Goal: Task Accomplishment & Management: Manage account settings

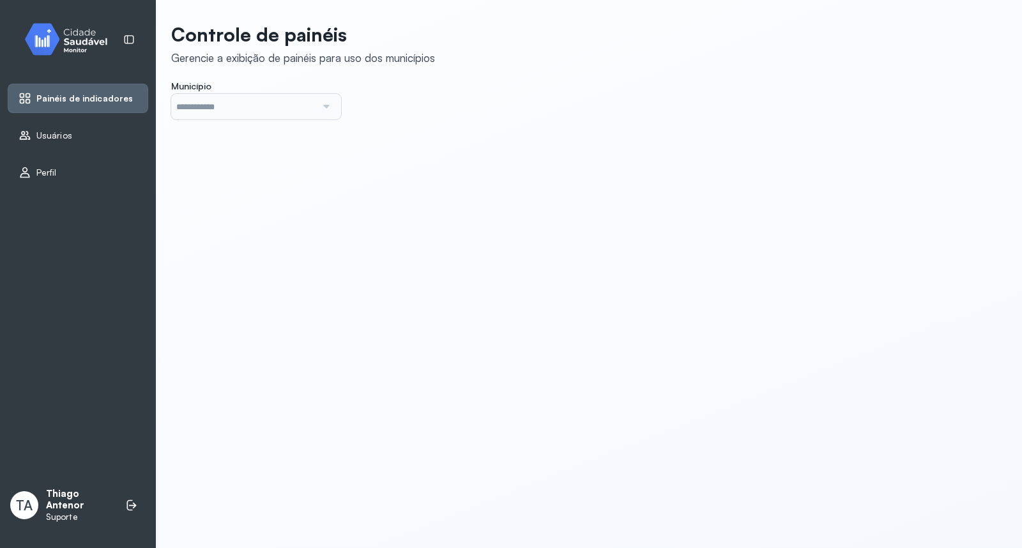
click at [24, 130] on icon at bounding box center [25, 135] width 13 height 13
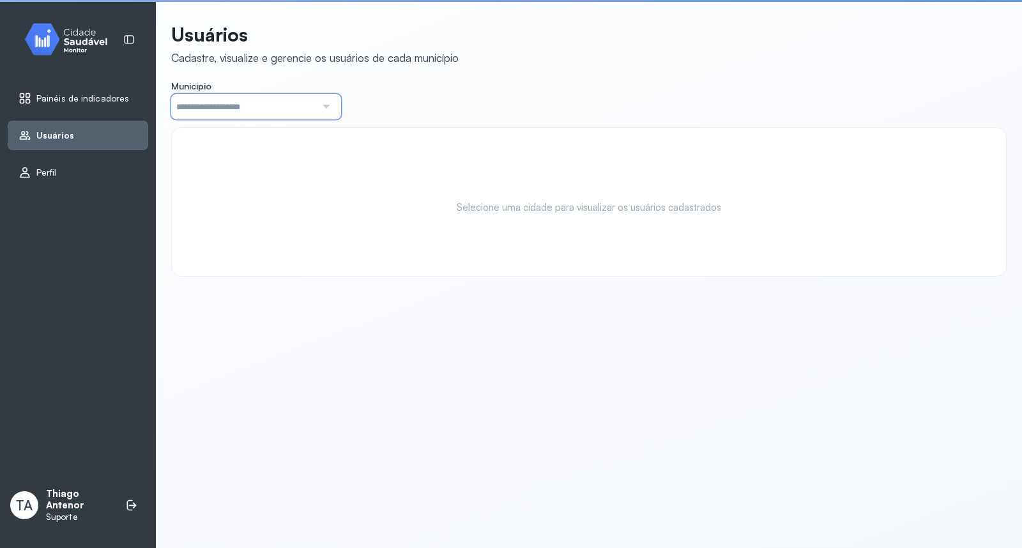
click at [238, 109] on input "text" at bounding box center [243, 107] width 145 height 26
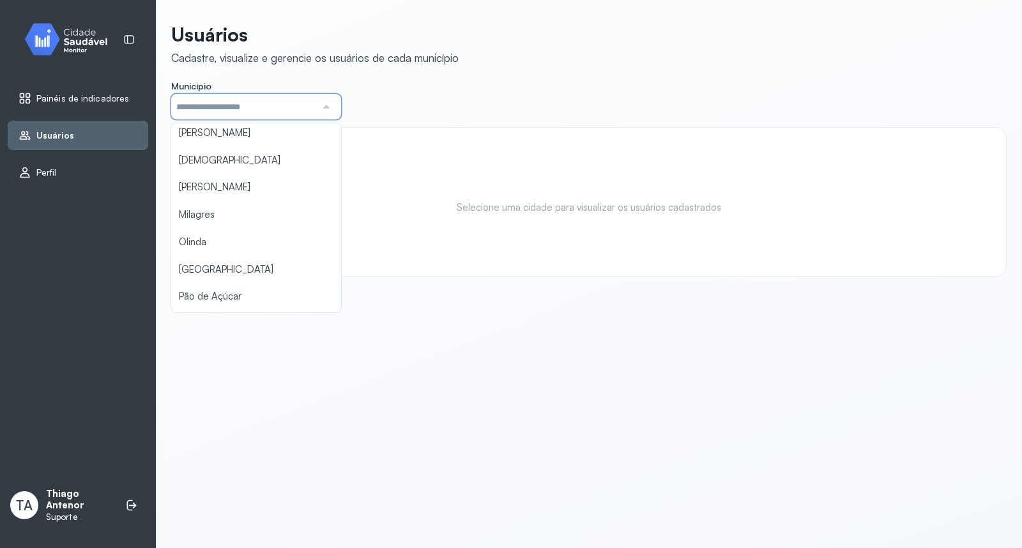
scroll to position [444, 0]
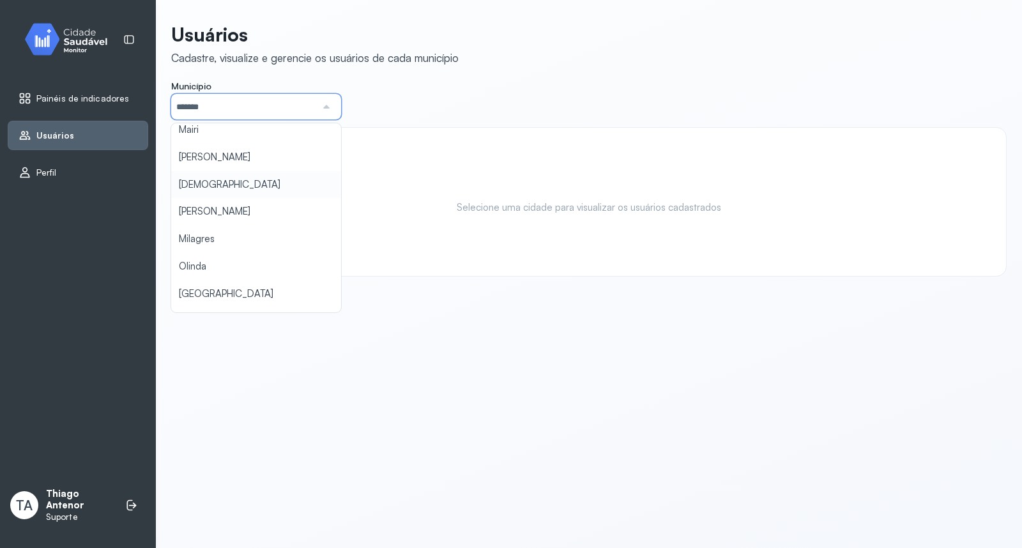
click at [218, 190] on div "Usuários Cadastre, visualize e gerencie os usuários de cada município Município…" at bounding box center [588, 150] width 835 height 254
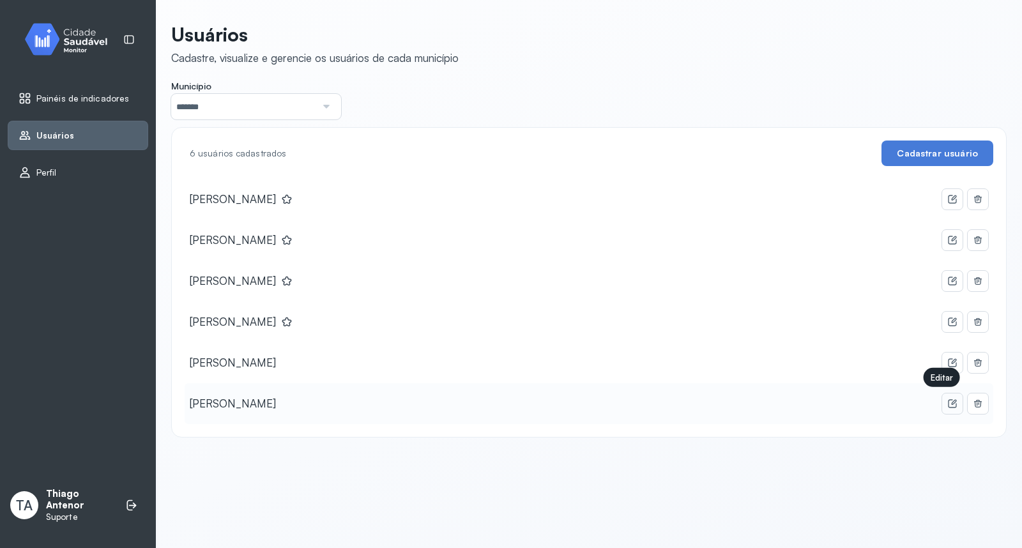
click at [947, 399] on icon at bounding box center [952, 404] width 10 height 10
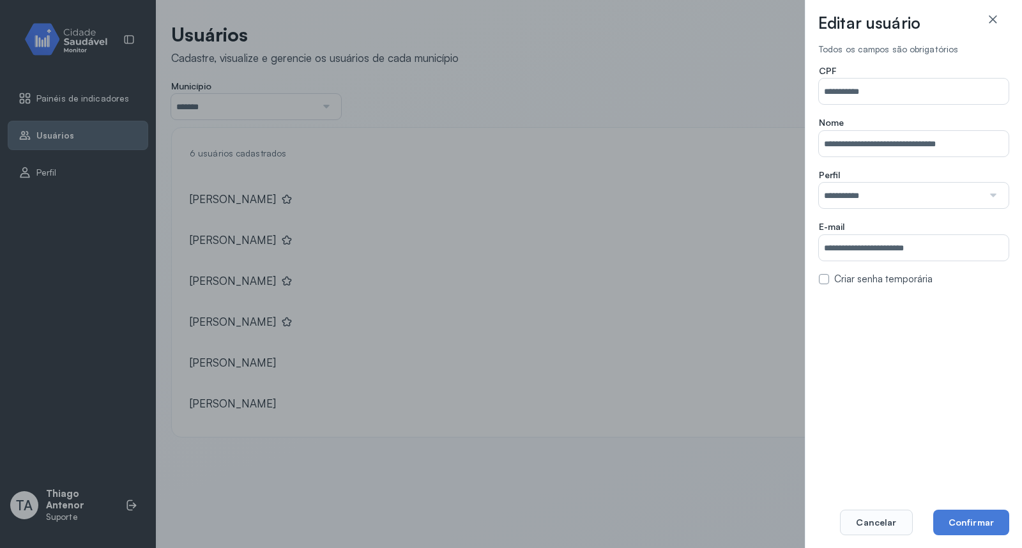
click at [821, 271] on div "**********" at bounding box center [914, 175] width 190 height 220
click at [822, 275] on label at bounding box center [824, 279] width 10 height 10
click at [984, 524] on button "Confirmar" at bounding box center [971, 523] width 76 height 26
